Goal: Task Accomplishment & Management: Use online tool/utility

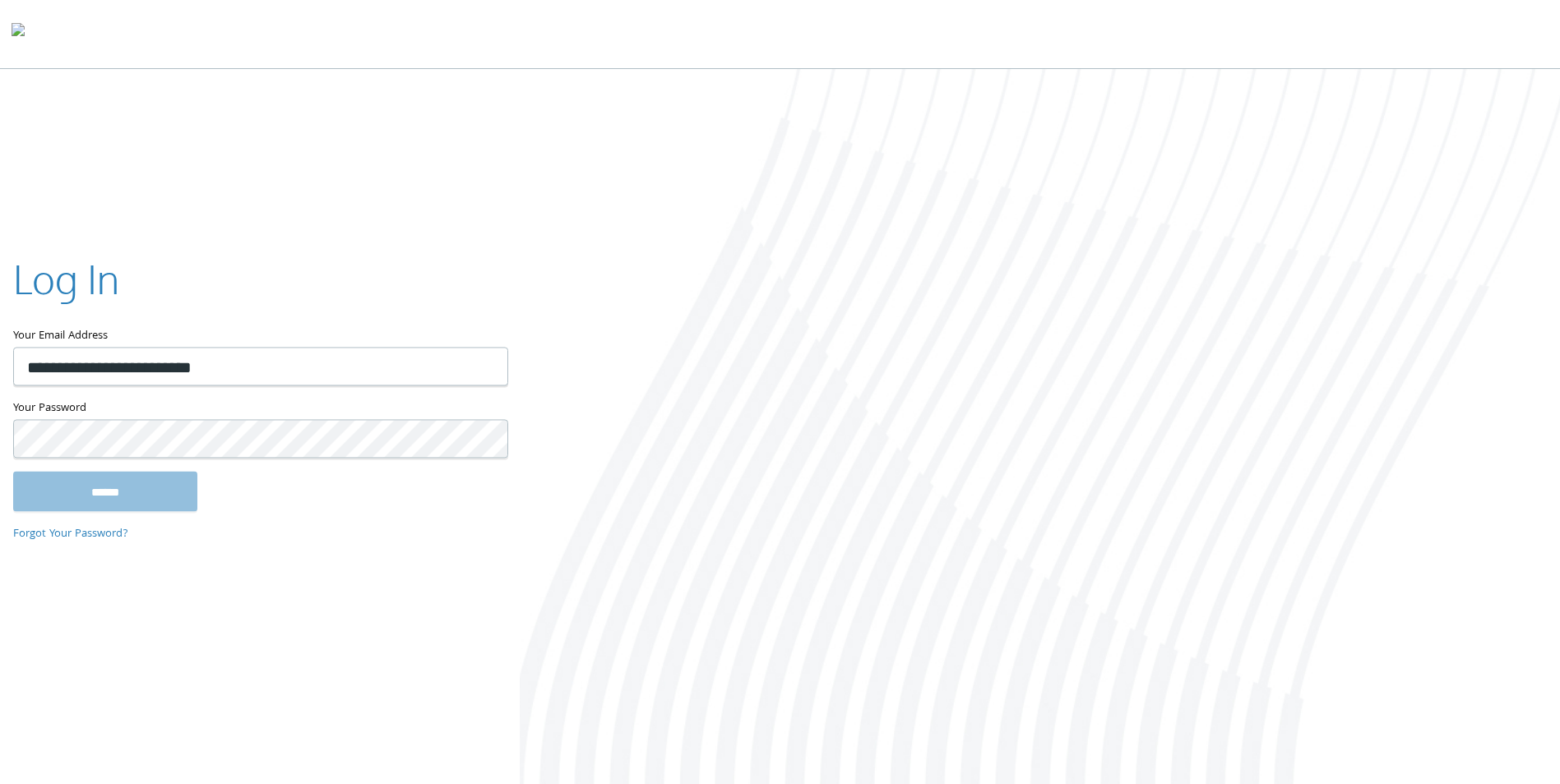
type input "**********"
click at [13, 472] on input "******" at bounding box center [105, 492] width 184 height 39
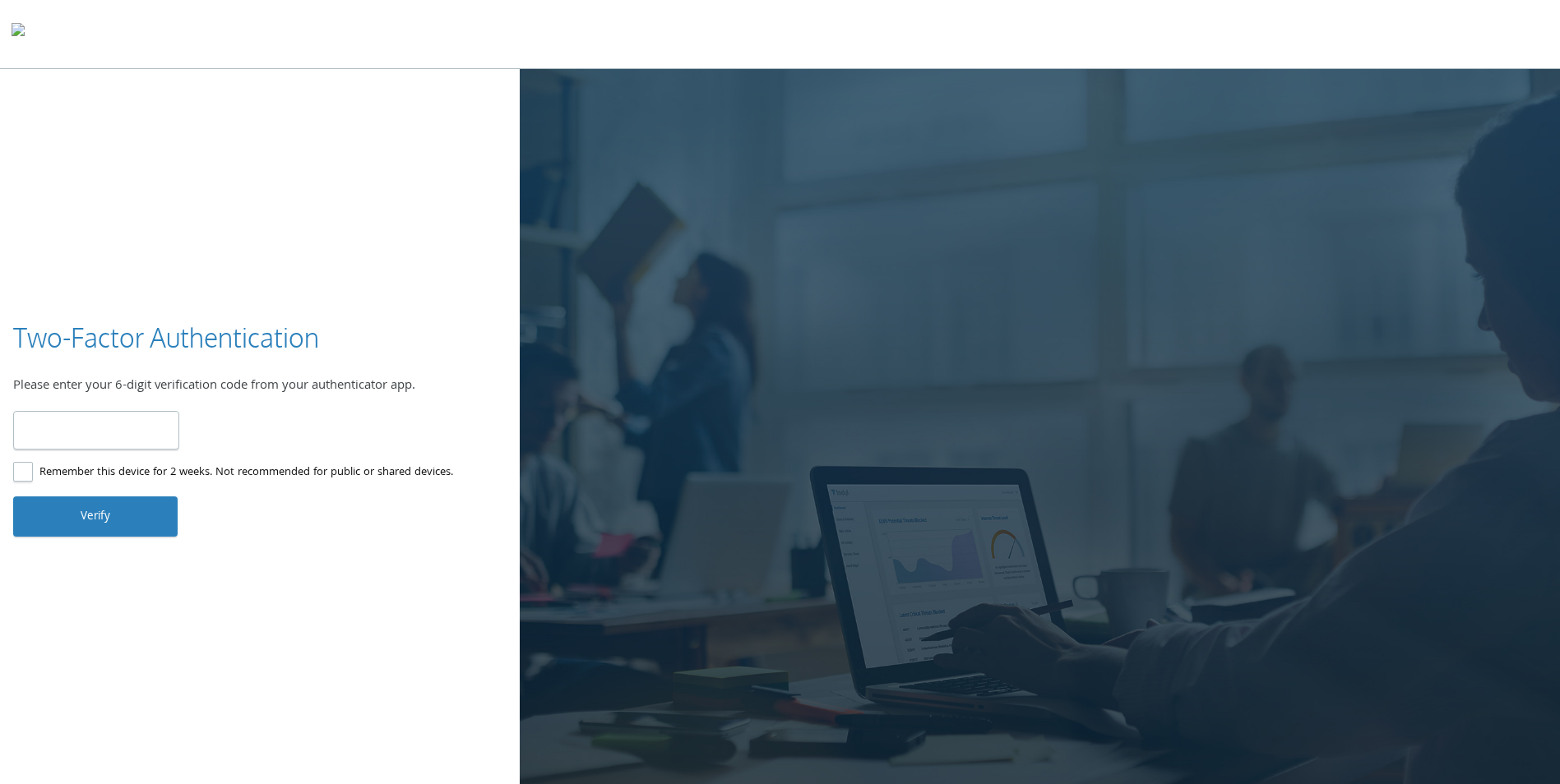
type input "******"
